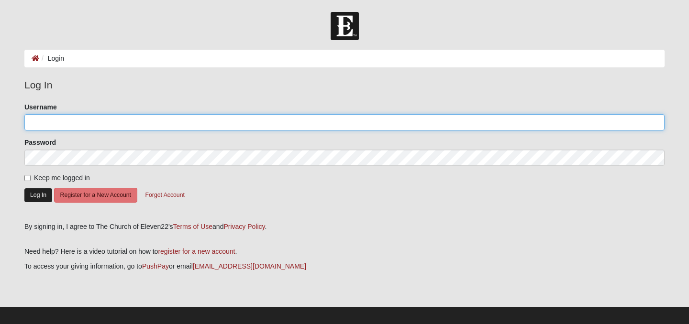
type input "[EMAIL_ADDRESS][DOMAIN_NAME]"
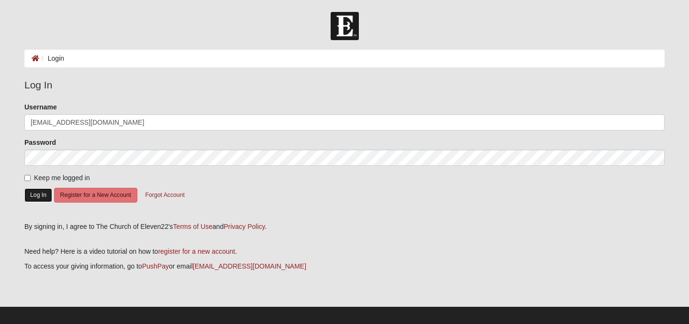
click at [41, 195] on button "Log In" at bounding box center [38, 195] width 28 height 14
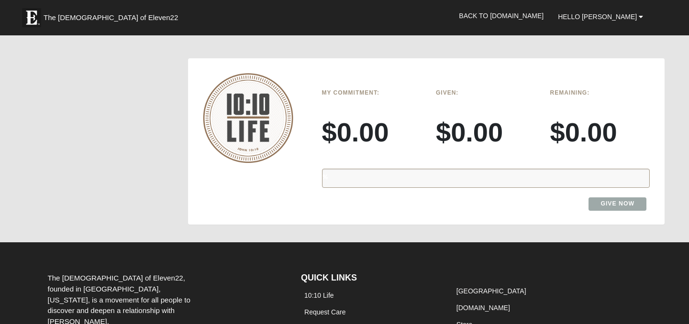
scroll to position [1174, 0]
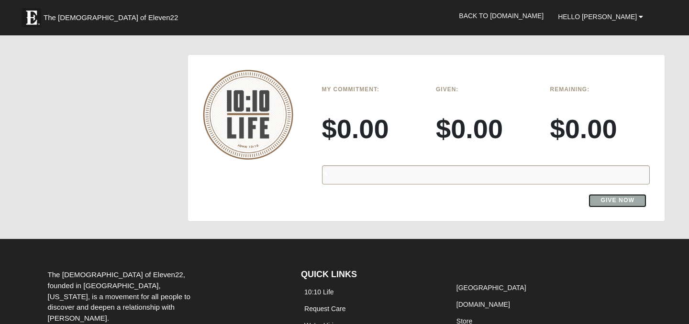
click at [615, 194] on link "Give Now" at bounding box center [617, 200] width 58 height 13
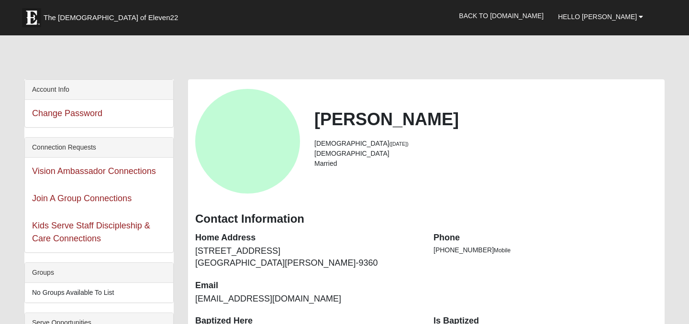
scroll to position [1174, 0]
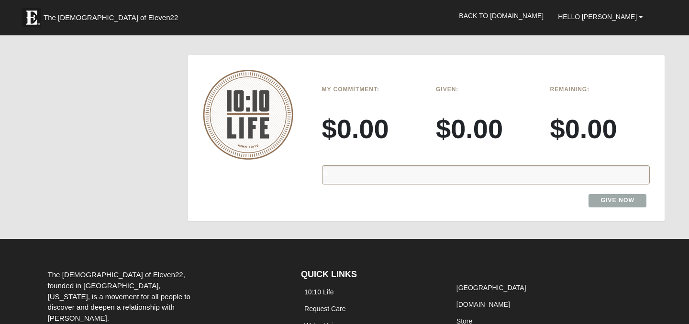
click at [366, 165] on div "%" at bounding box center [486, 174] width 328 height 19
click at [365, 116] on h3 "$0.00" at bounding box center [372, 129] width 100 height 32
click at [477, 113] on h3 "$0.00" at bounding box center [486, 129] width 100 height 32
click at [572, 116] on h3 "$0.00" at bounding box center [600, 129] width 100 height 32
click at [618, 194] on link "Give Now" at bounding box center [617, 200] width 58 height 13
